Goal: Check status: Check status

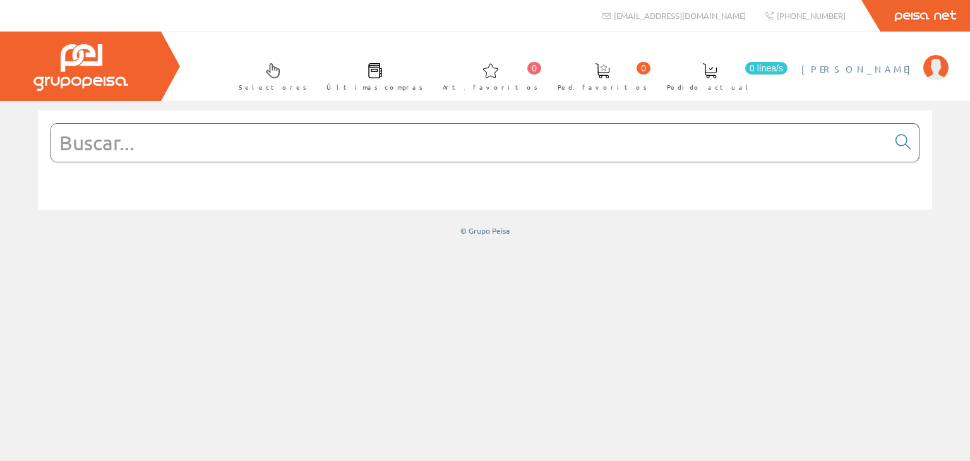
click at [940, 67] on img at bounding box center [936, 67] width 25 height 25
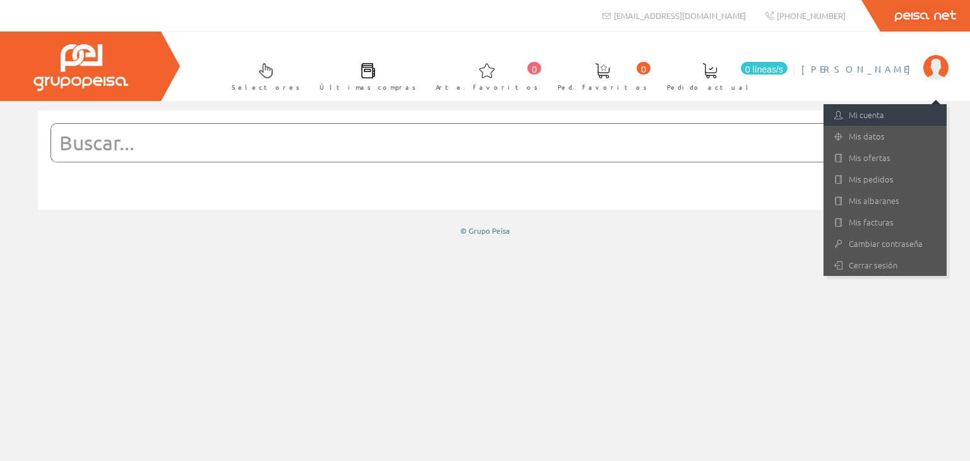
click at [875, 114] on font "Mi cuenta" at bounding box center [866, 115] width 35 height 12
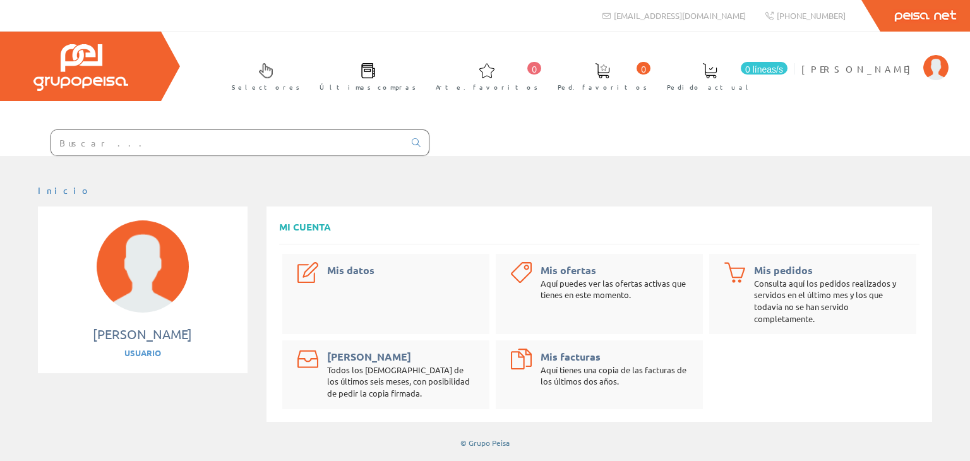
click at [390, 262] on div "Mis datos" at bounding box center [385, 294] width 207 height 80
click at [359, 272] on font "Mis datos" at bounding box center [350, 269] width 47 height 13
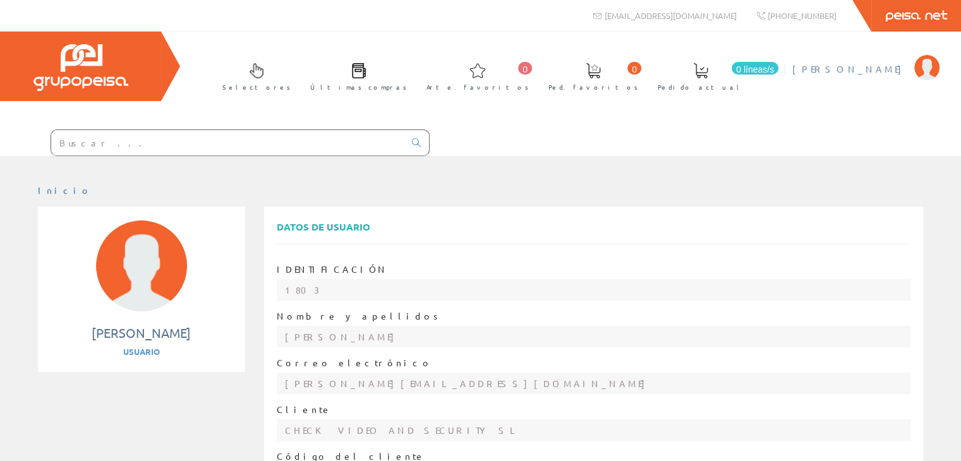
click at [890, 66] on font "Vicente Ocaña" at bounding box center [850, 68] width 116 height 11
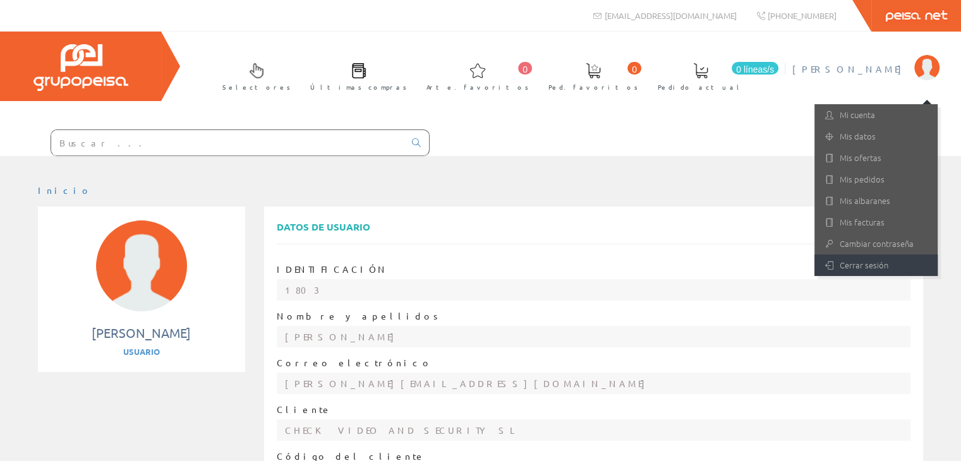
click at [865, 268] on font "Cerrar sesión" at bounding box center [864, 265] width 49 height 12
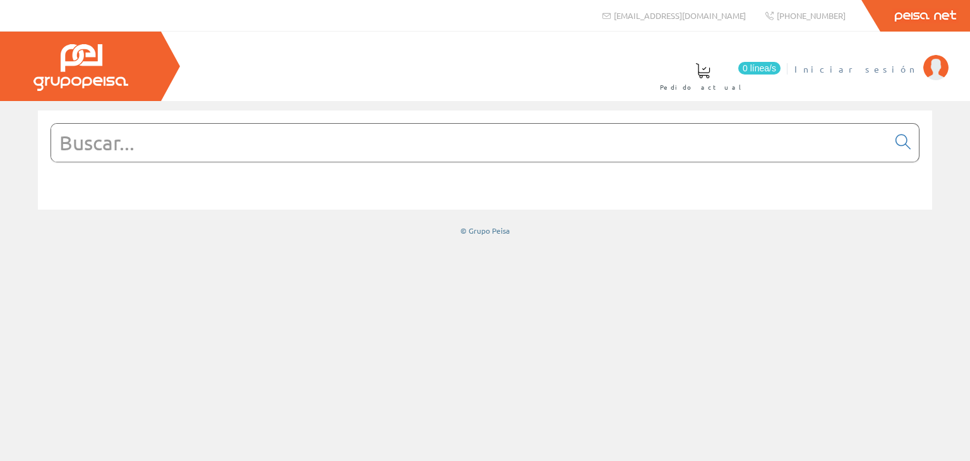
click at [884, 70] on span "Iniciar sesión" at bounding box center [856, 69] width 123 height 13
click at [943, 68] on img at bounding box center [936, 67] width 25 height 25
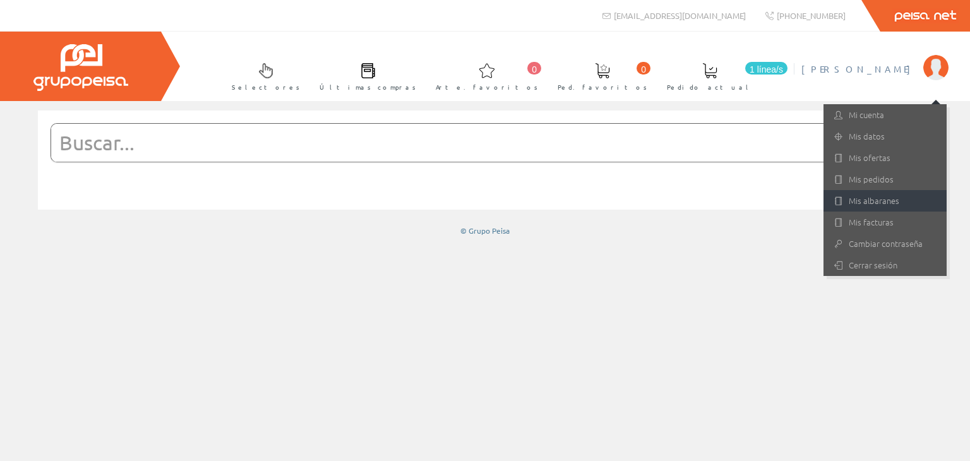
click at [881, 202] on font "Mis albaranes" at bounding box center [874, 201] width 51 height 12
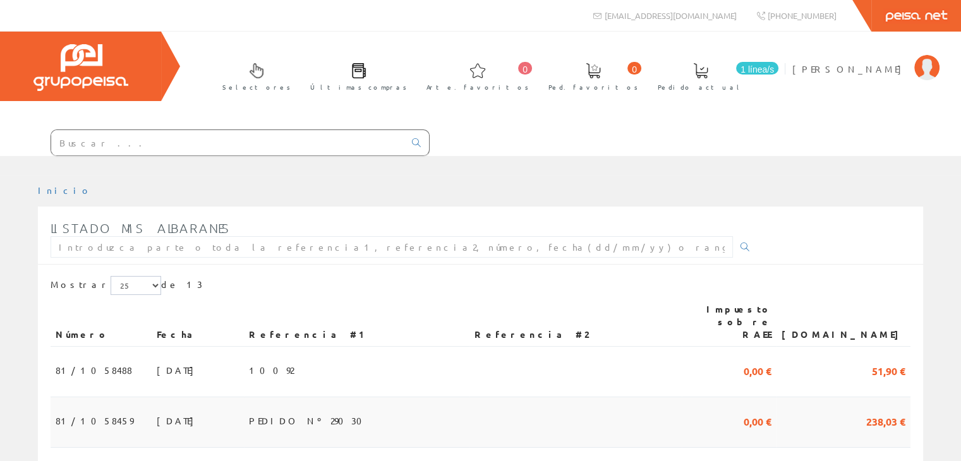
click at [83, 415] on font "81/1058459" at bounding box center [95, 420] width 78 height 11
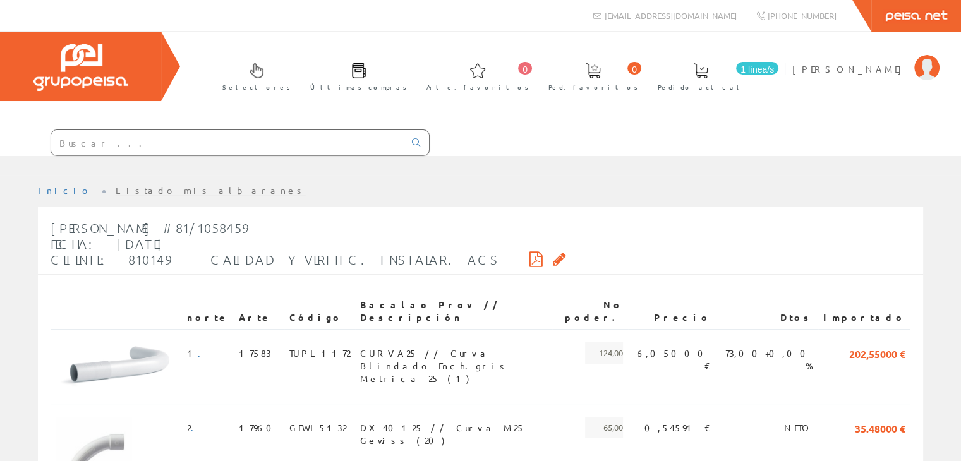
click at [553, 255] on icon at bounding box center [559, 259] width 13 height 9
